Goal: Task Accomplishment & Management: Use online tool/utility

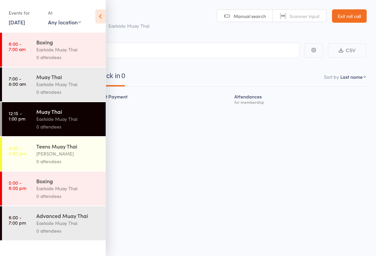
click at [69, 44] on div "Boxing" at bounding box center [68, 41] width 64 height 7
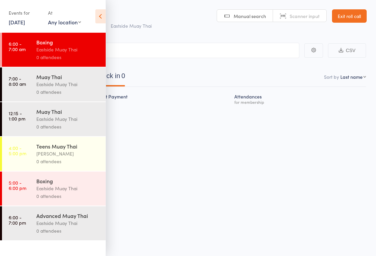
click at [101, 17] on icon at bounding box center [100, 16] width 10 height 14
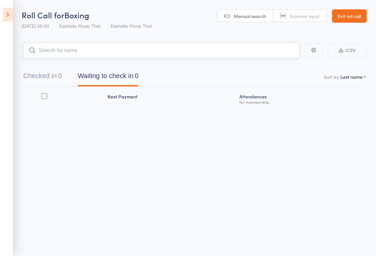
click at [130, 56] on input "search" at bounding box center [161, 50] width 276 height 15
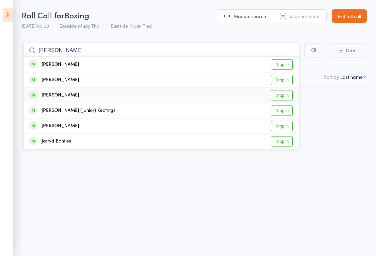
type input "[PERSON_NAME]"
click at [276, 94] on link "Drop in" at bounding box center [282, 95] width 22 height 10
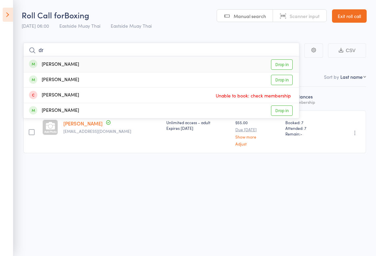
type input "d"
type input "camil"
click at [282, 81] on link "Drop in" at bounding box center [282, 80] width 22 height 10
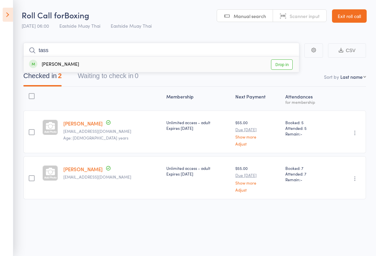
type input "tass"
click at [276, 63] on link "Drop in" at bounding box center [282, 64] width 22 height 10
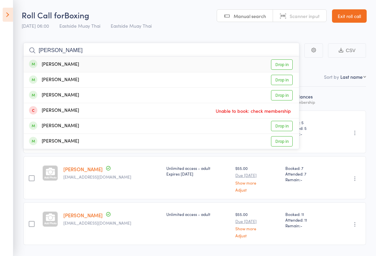
type input "[PERSON_NAME]"
click at [192, 23] on header "Roll Call for Boxing [DATE] 06:00 Eastside Muay Thai Eastside Muay Thai Manual …" at bounding box center [188, 16] width 376 height 33
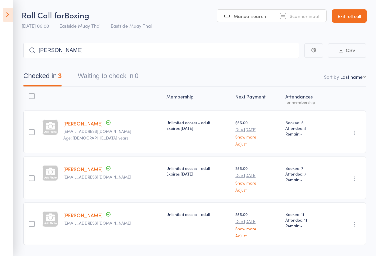
click at [6, 12] on icon at bounding box center [8, 15] width 10 height 14
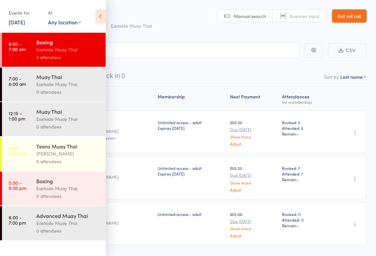
click at [58, 88] on div "0 attendees" at bounding box center [68, 92] width 64 height 8
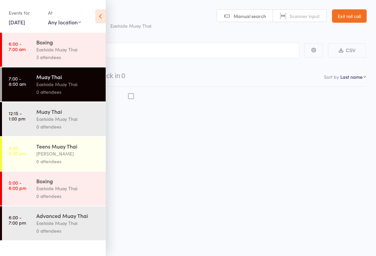
click at [68, 85] on div "Eastside Muay Thai" at bounding box center [68, 84] width 64 height 8
click at [128, 56] on input "search" at bounding box center [154, 50] width 289 height 15
click at [100, 18] on icon at bounding box center [100, 16] width 10 height 14
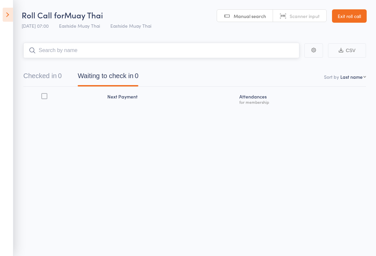
click at [103, 49] on input "search" at bounding box center [161, 50] width 276 height 15
type input "tass"
click at [136, 67] on div "[PERSON_NAME] Drop in" at bounding box center [161, 64] width 275 height 15
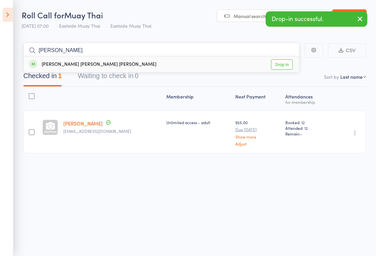
type input "[PERSON_NAME]"
click at [106, 70] on div "[PERSON_NAME] [PERSON_NAME] [PERSON_NAME] Drop in" at bounding box center [161, 64] width 275 height 15
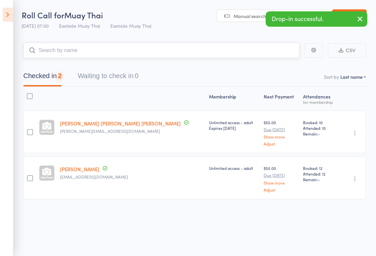
click at [107, 69] on button "Waiting to check in 0" at bounding box center [108, 78] width 61 height 18
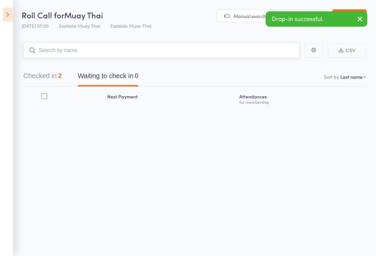
click at [48, 75] on button "Checked in 2" at bounding box center [42, 78] width 38 height 18
